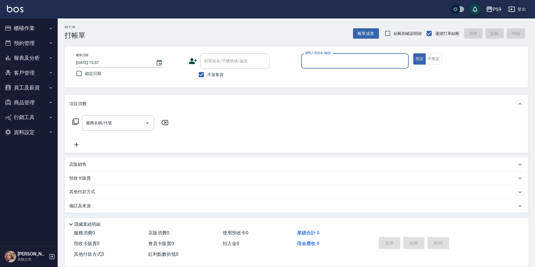
click at [30, 74] on button "客戶管理" at bounding box center [28, 72] width 53 height 15
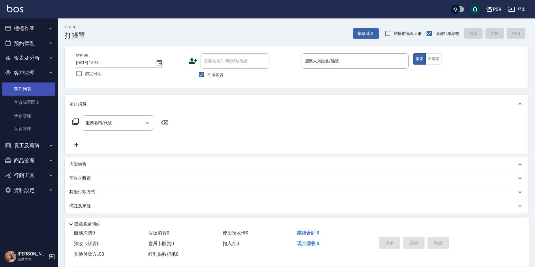
click at [29, 89] on link "客戶列表" at bounding box center [28, 89] width 53 height 13
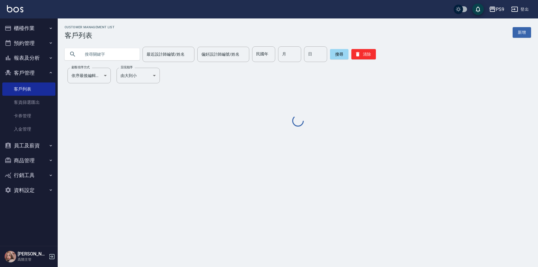
click at [107, 53] on input "text" at bounding box center [108, 54] width 54 height 16
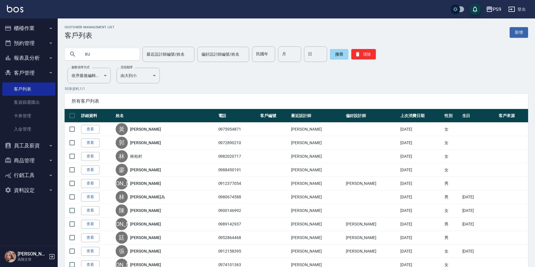
type input "X"
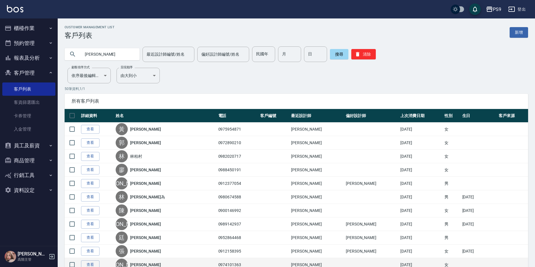
type input "[PERSON_NAME]"
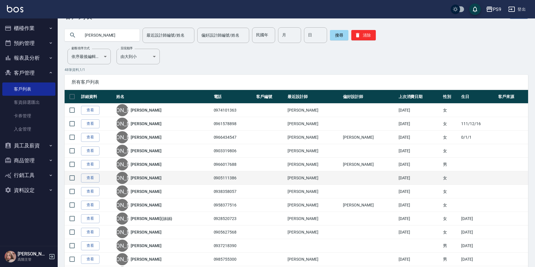
scroll to position [29, 0]
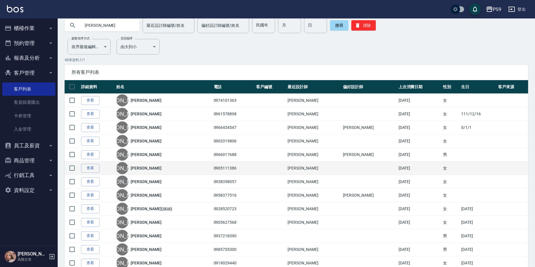
click at [151, 171] on div "[PERSON_NAME]" at bounding box center [163, 168] width 94 height 12
click at [145, 169] on link "[PERSON_NAME]" at bounding box center [146, 168] width 31 height 6
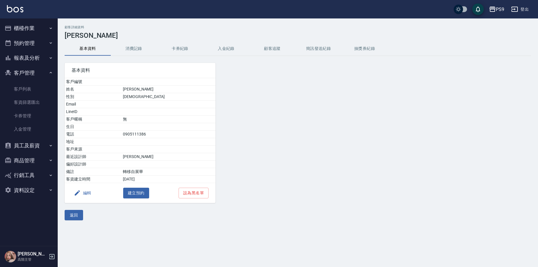
click at [232, 47] on button "入金紀錄" at bounding box center [226, 49] width 46 height 14
